Goal: Transaction & Acquisition: Obtain resource

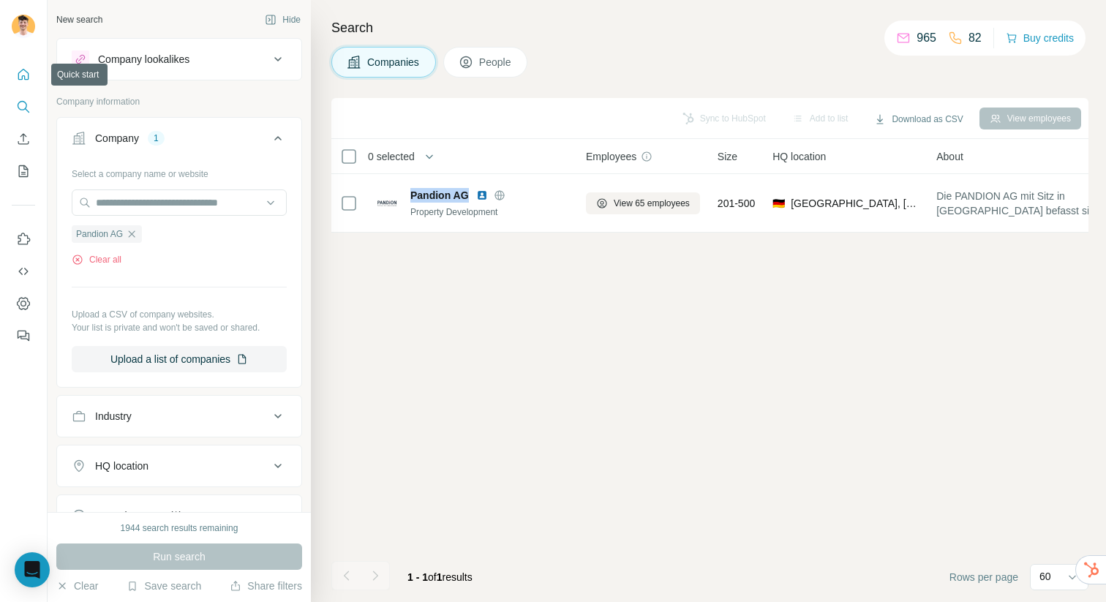
click at [20, 78] on icon "Quick start" at bounding box center [23, 74] width 15 height 15
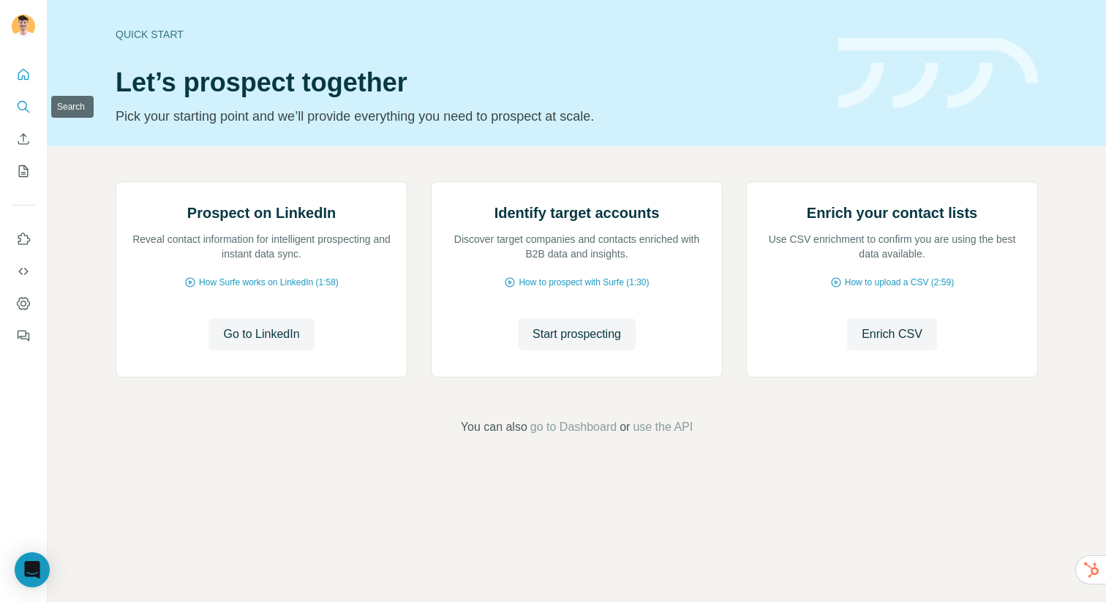
click at [27, 105] on icon "Search" at bounding box center [23, 106] width 15 height 15
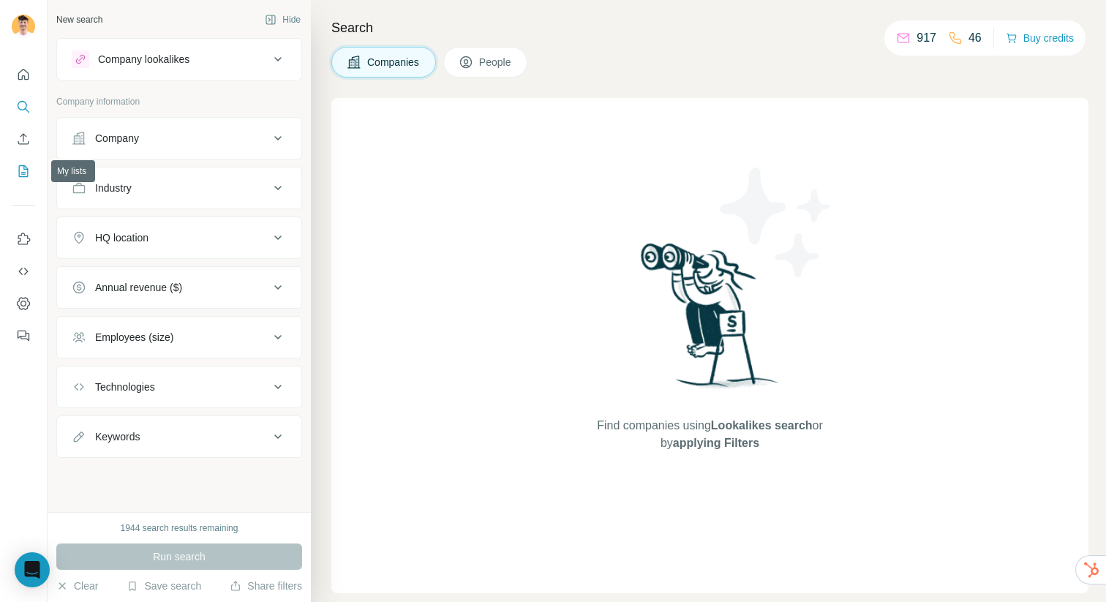
click at [18, 165] on icon "My lists" at bounding box center [23, 171] width 15 height 15
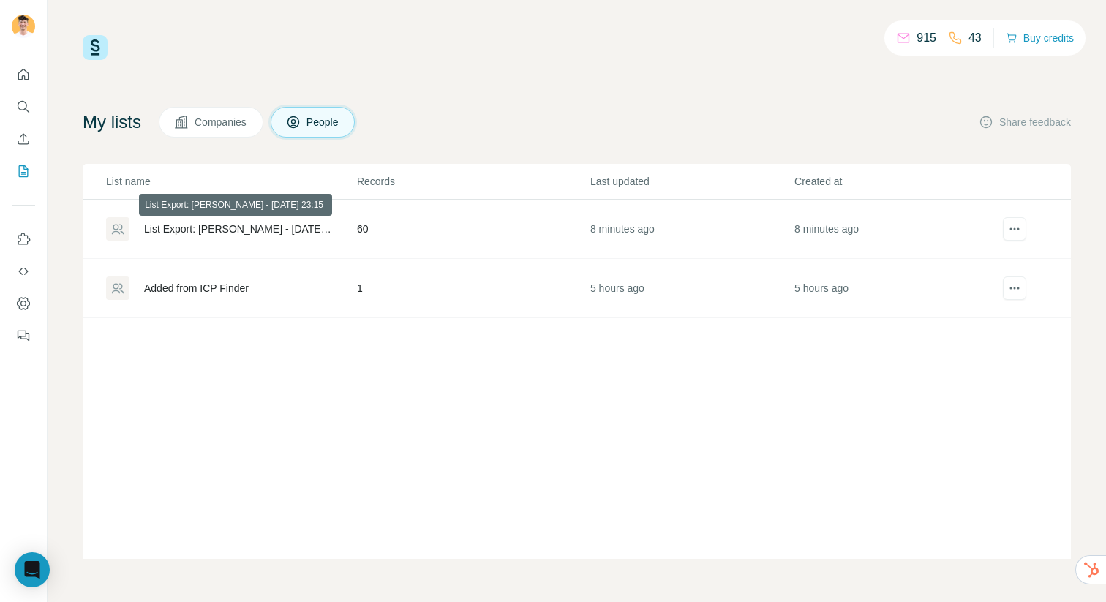
click at [225, 223] on div "List Export: Fabian Calls - 22/09/2025 23:15" at bounding box center [238, 229] width 188 height 15
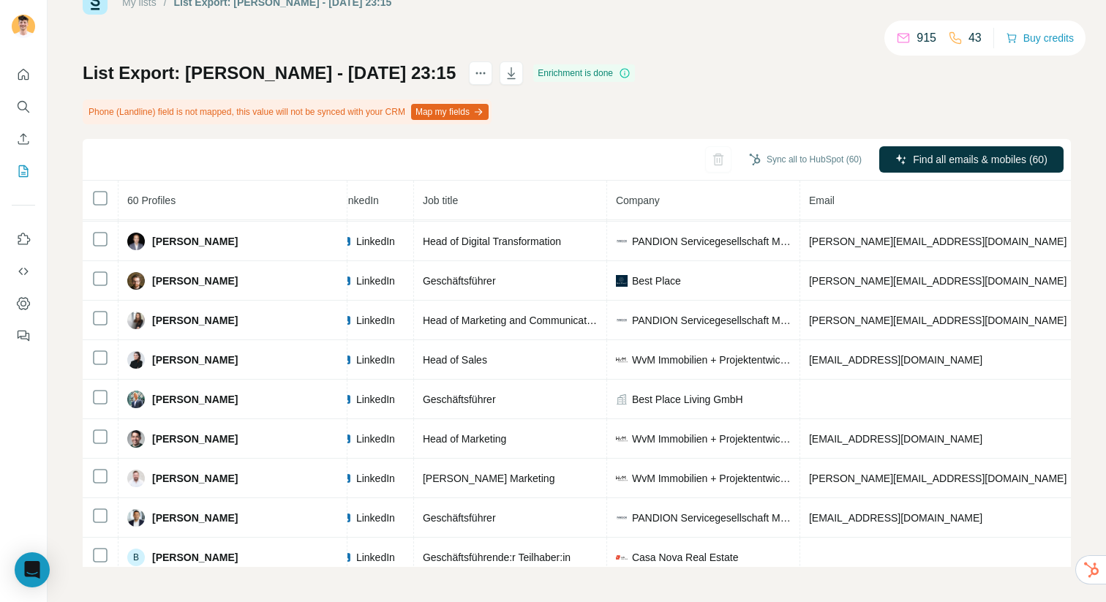
scroll to position [0, 106]
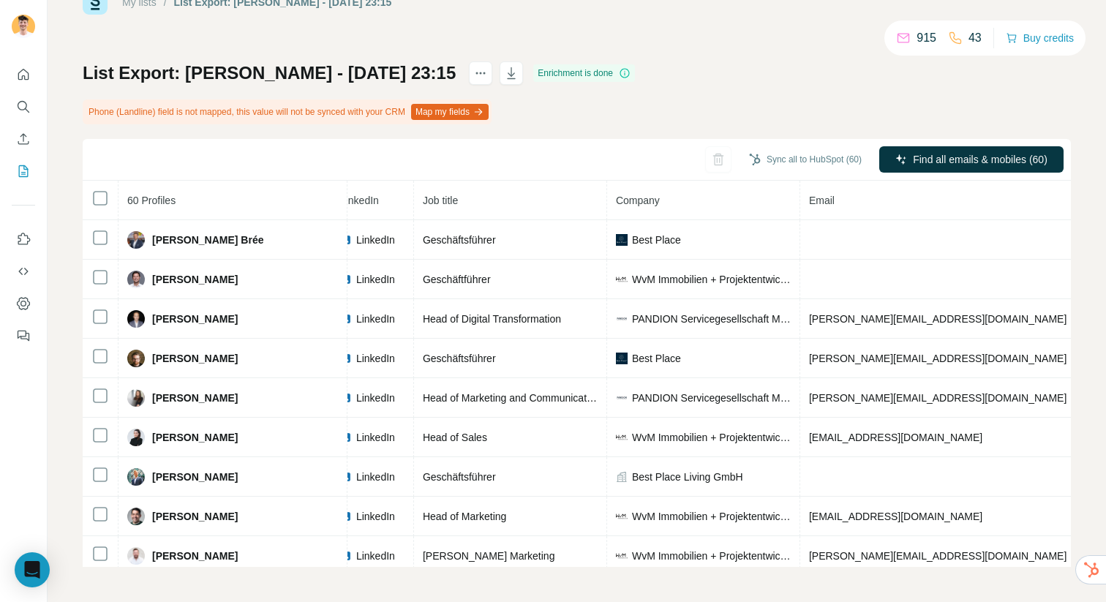
drag, startPoint x: 505, startPoint y: 71, endPoint x: 627, endPoint y: 117, distance: 131.2
click at [628, 118] on div "List Export: Fabian Calls - 22/09/2025 23:15 Enrichment is done Phone (Landline…" at bounding box center [577, 313] width 988 height 505
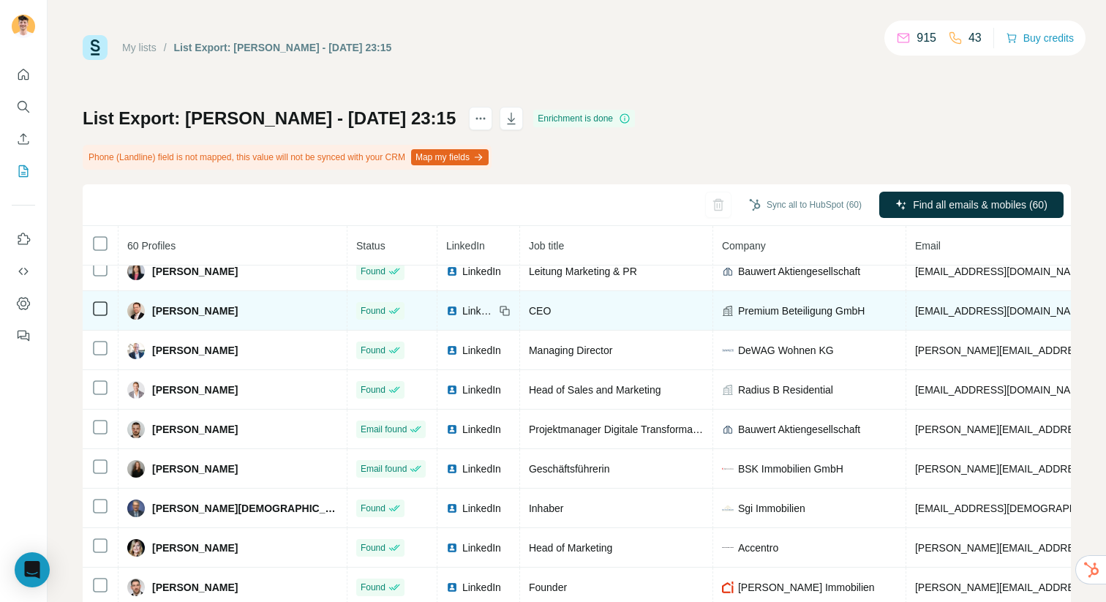
scroll to position [2023, 0]
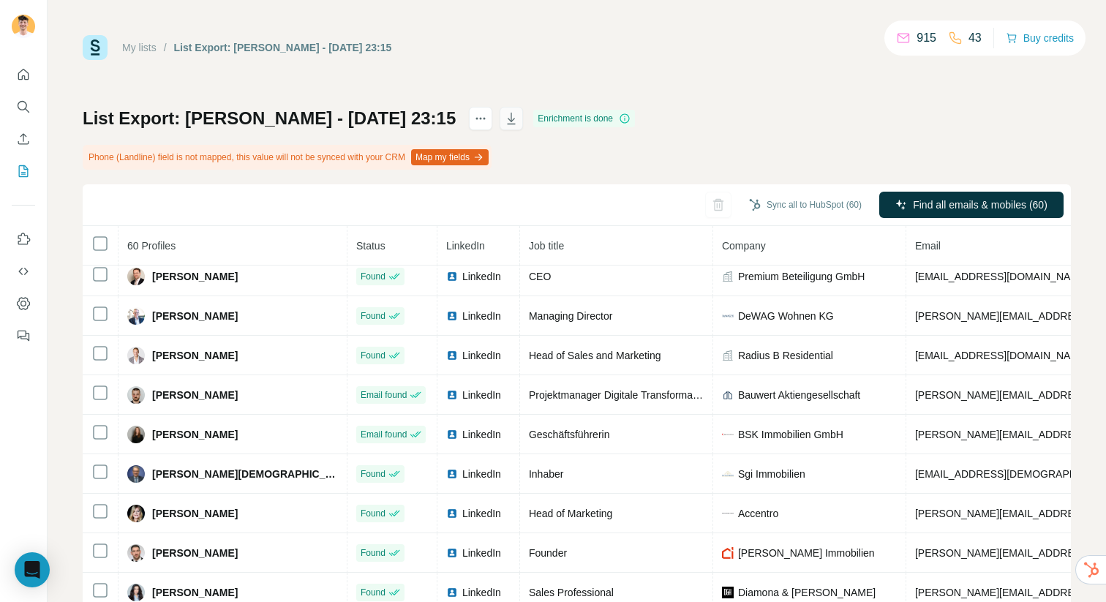
click at [506, 118] on icon "button" at bounding box center [511, 118] width 15 height 15
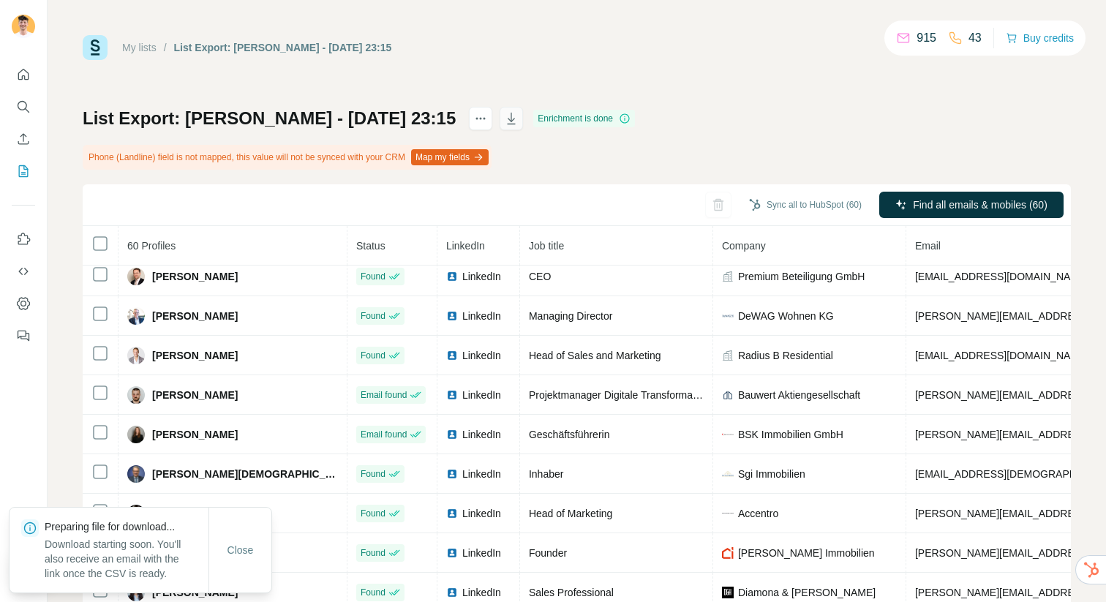
click at [510, 114] on icon "button" at bounding box center [511, 118] width 15 height 15
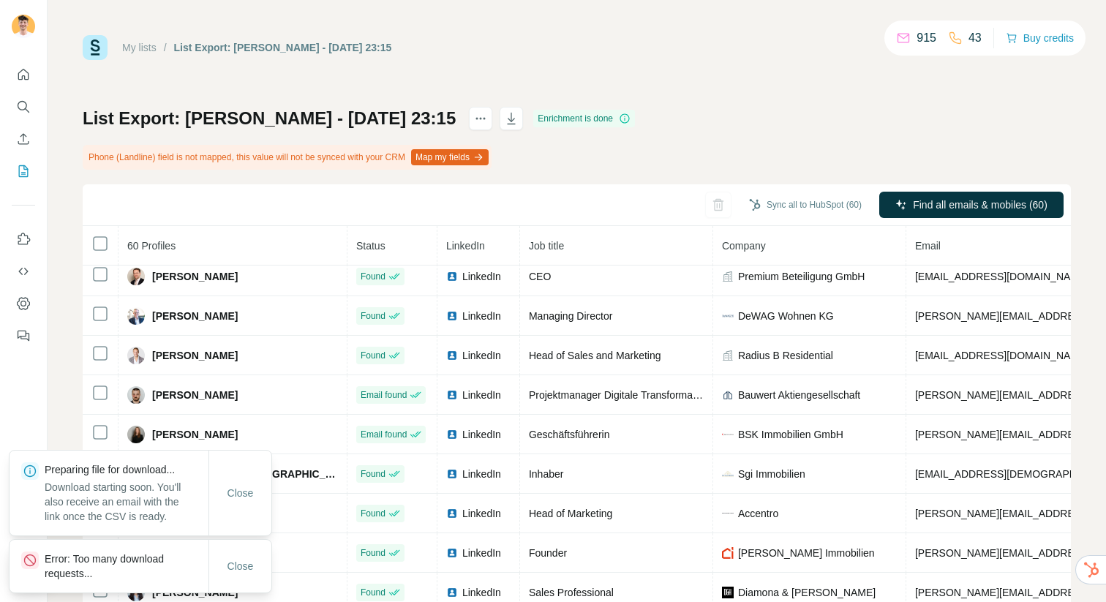
click at [764, 157] on div "List Export: Fabian Calls - 22/09/2025 23:15 Enrichment is done Phone (Landline…" at bounding box center [577, 359] width 988 height 505
